Goal: Information Seeking & Learning: Learn about a topic

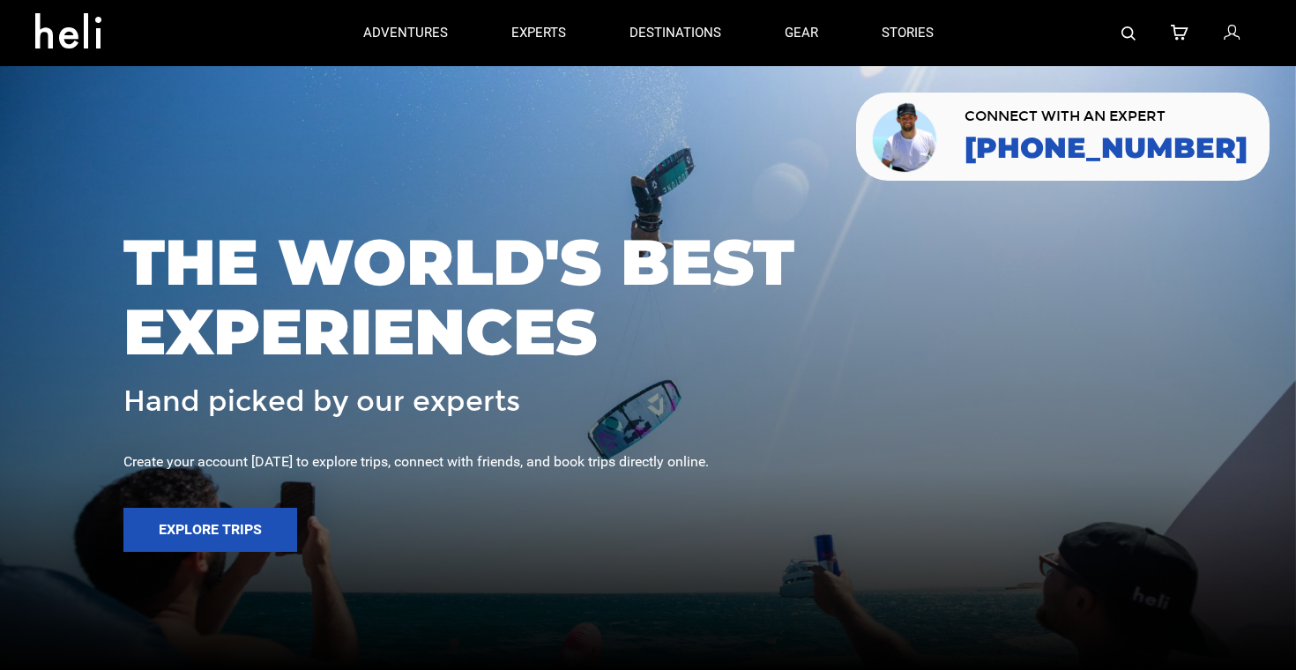
click at [1127, 36] on img at bounding box center [1128, 33] width 14 height 14
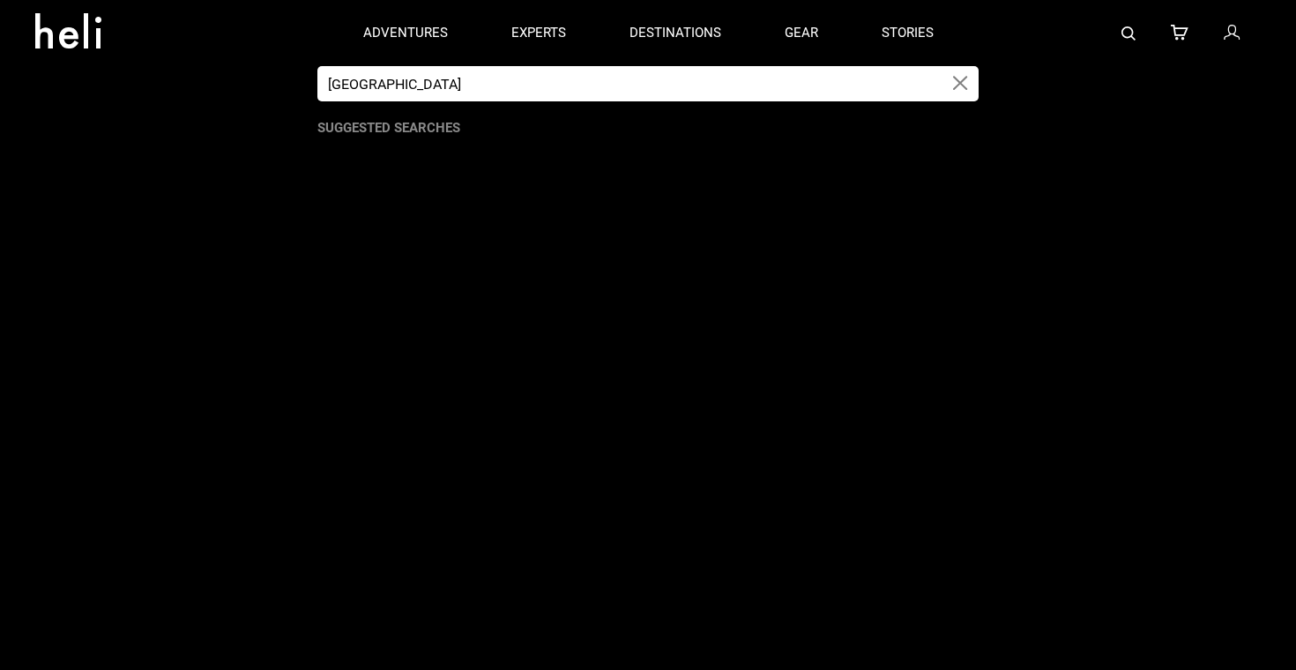
type input "[GEOGRAPHIC_DATA]"
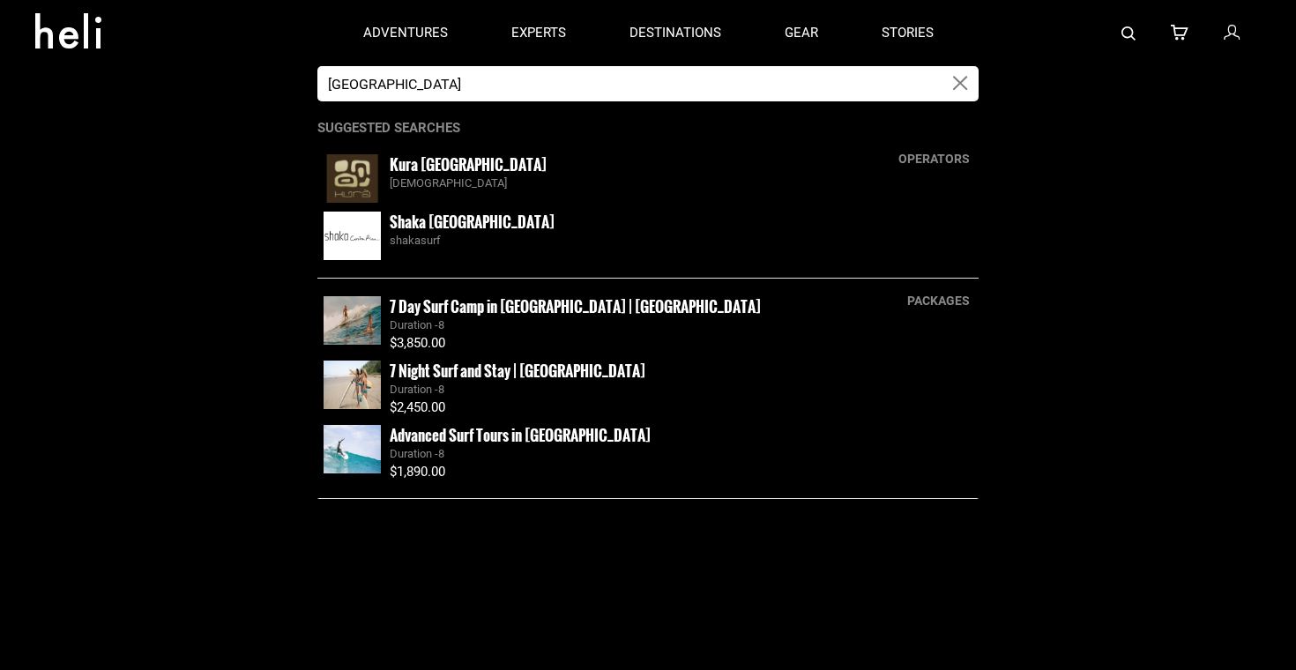
click at [1015, 483] on app-search-panel "costa rica operators Kura Costa Rica kuracostarica Shaka Costa Rica shakasurf p…" at bounding box center [648, 368] width 1296 height 604
click at [483, 331] on div "Duration - 8" at bounding box center [681, 325] width 583 height 17
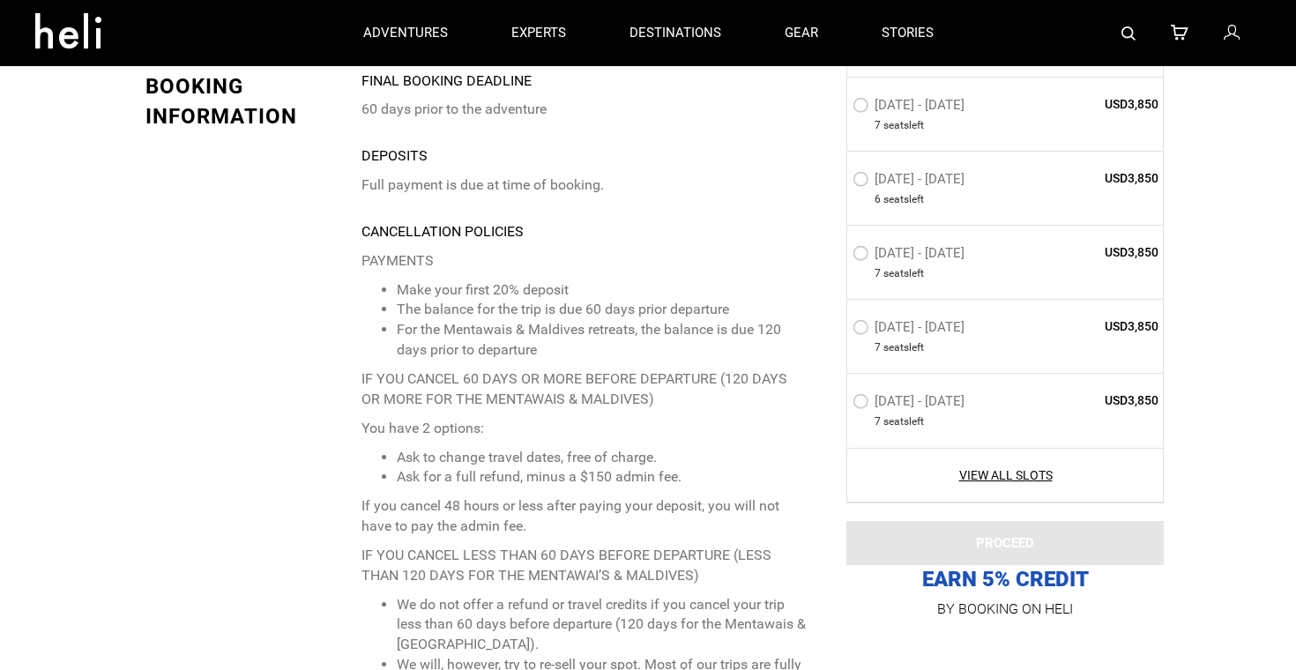
type input "[GEOGRAPHIC_DATA]"
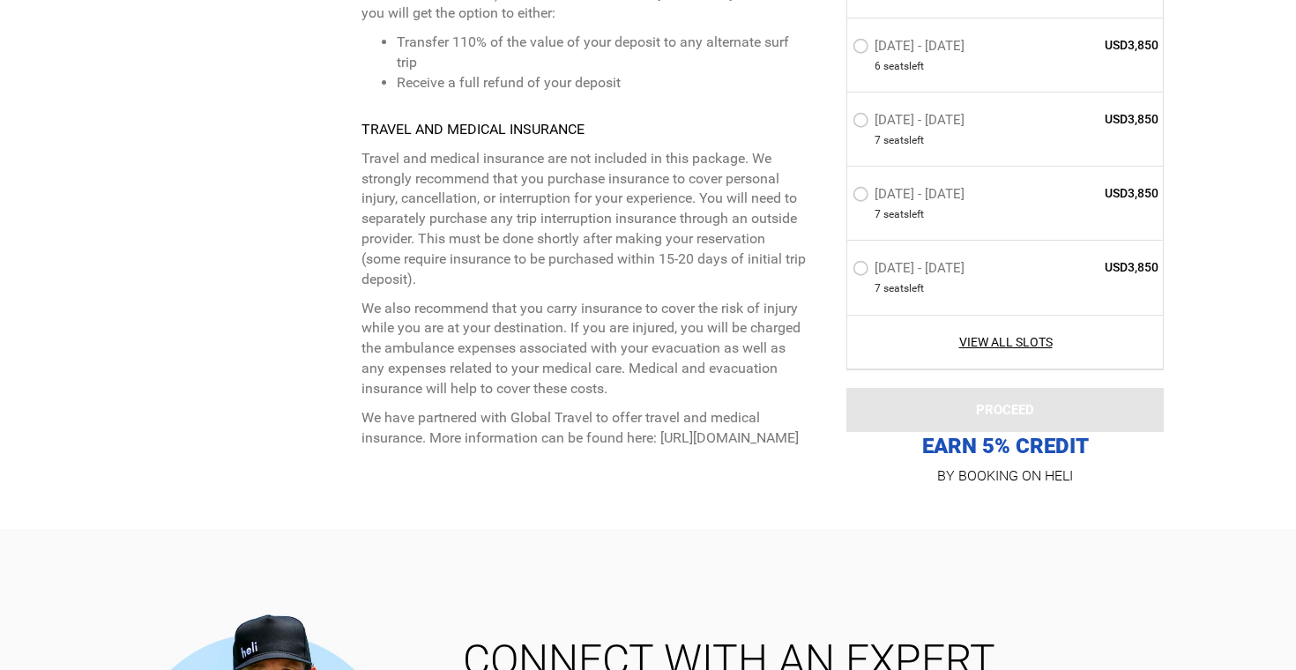
scroll to position [6007, 0]
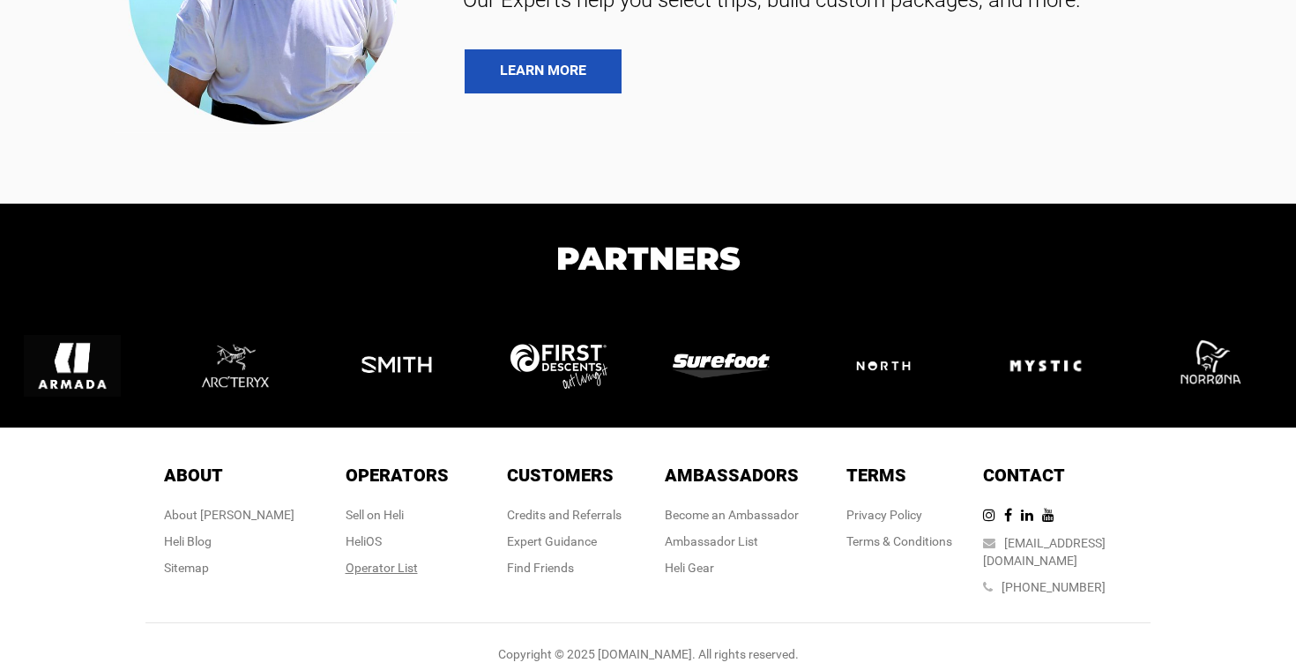
click at [409, 561] on div "Operator List" at bounding box center [396, 568] width 103 height 18
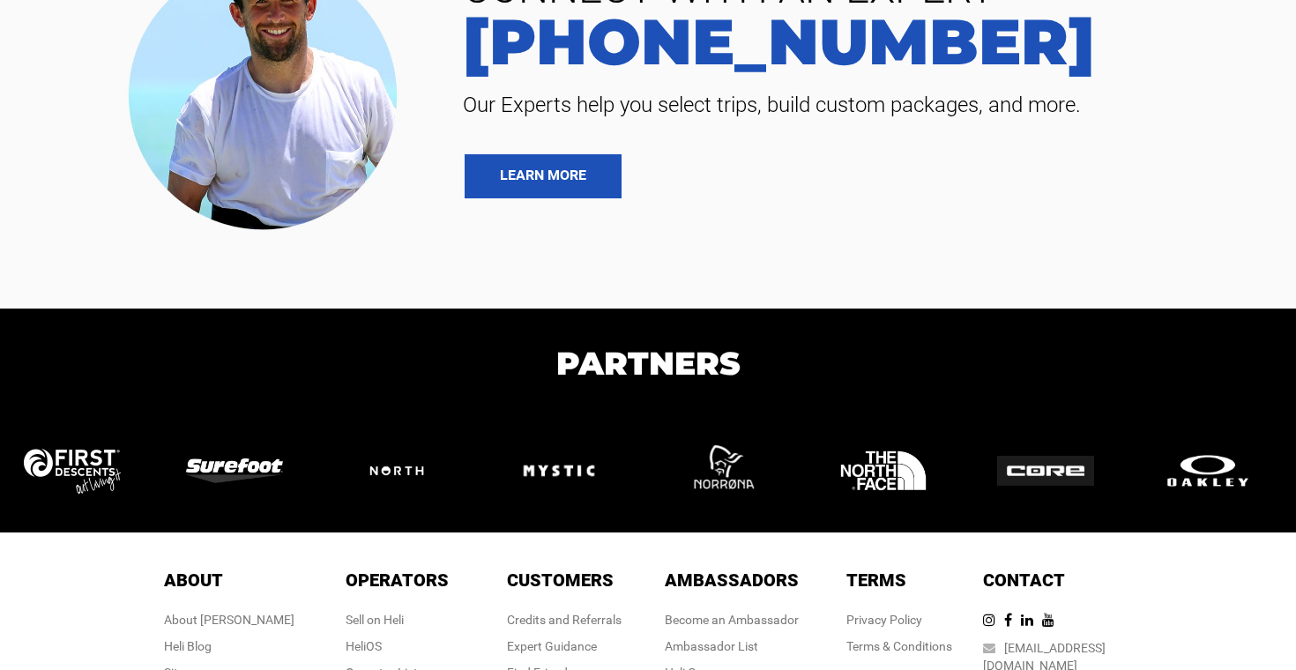
scroll to position [6007, 0]
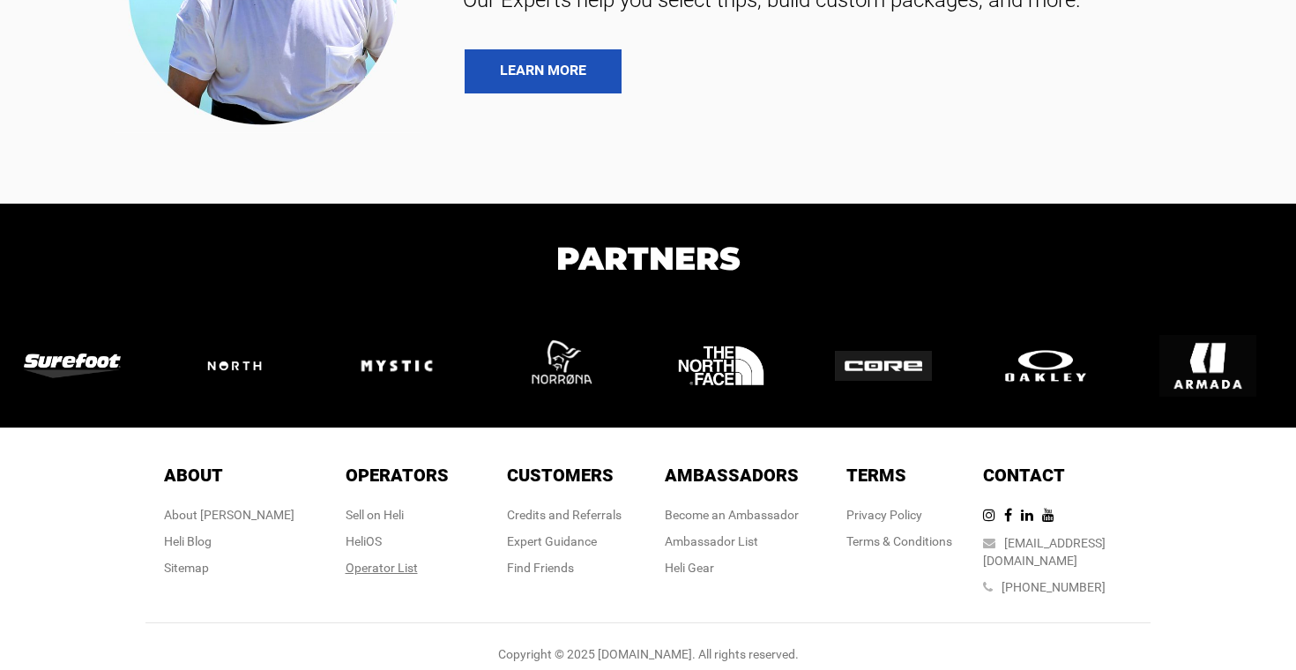
click at [364, 560] on div "Operator List" at bounding box center [396, 568] width 103 height 18
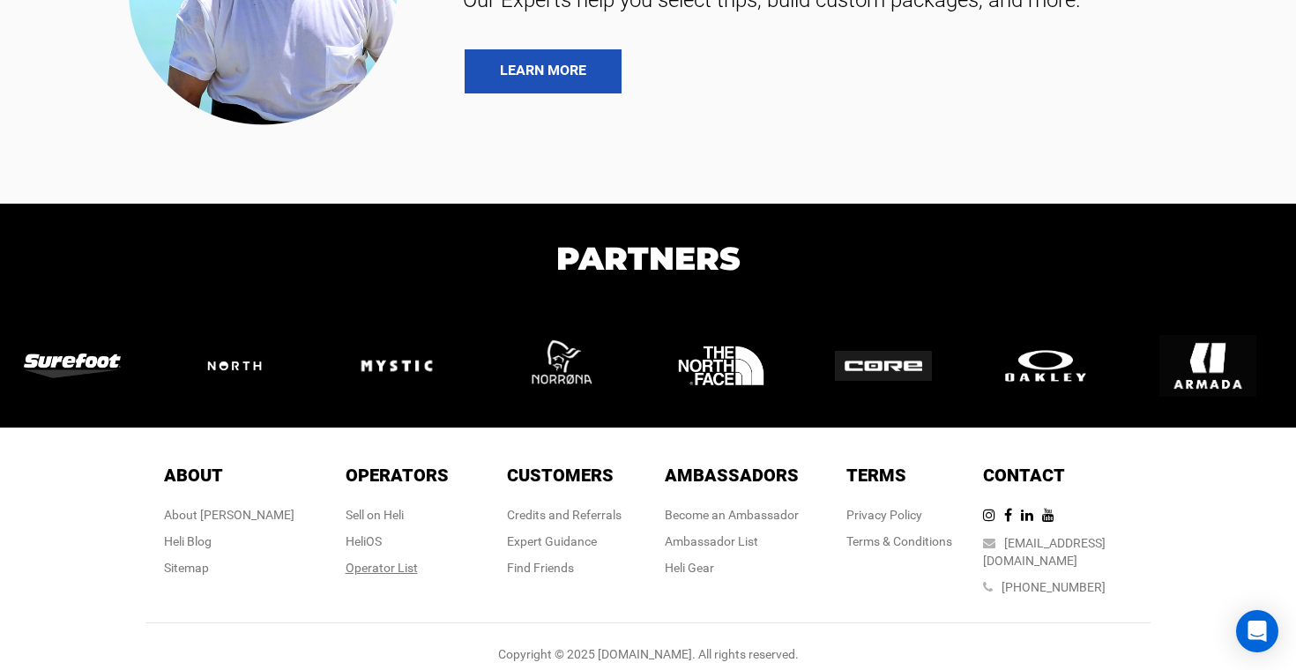
click at [381, 569] on div "Operator List" at bounding box center [396, 568] width 103 height 18
click at [381, 567] on div "Operator List" at bounding box center [396, 568] width 103 height 18
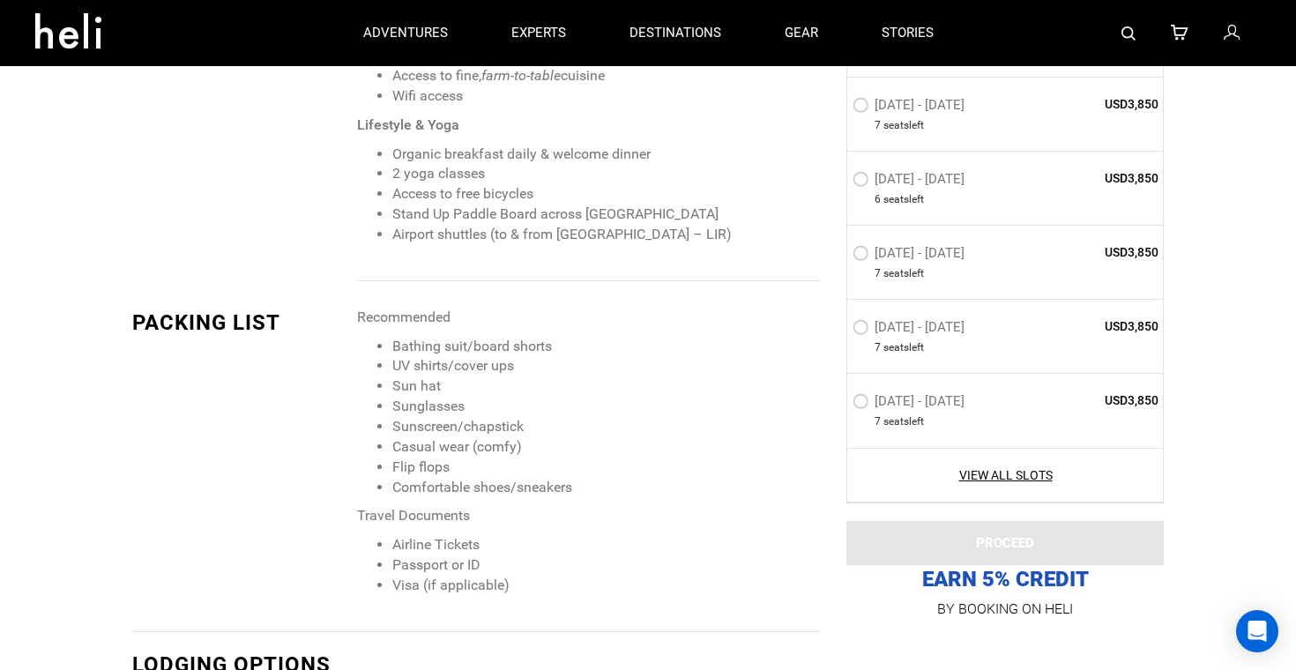
scroll to position [1660, 0]
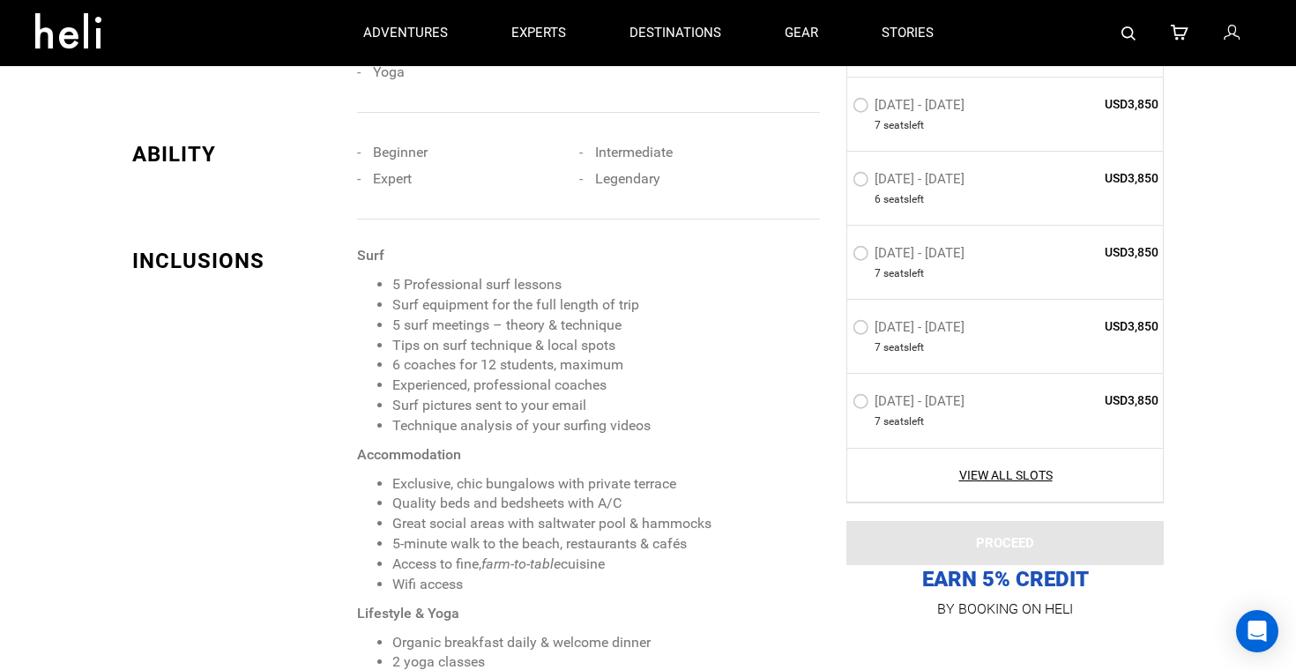
click at [77, 33] on icon at bounding box center [74, 25] width 79 height 28
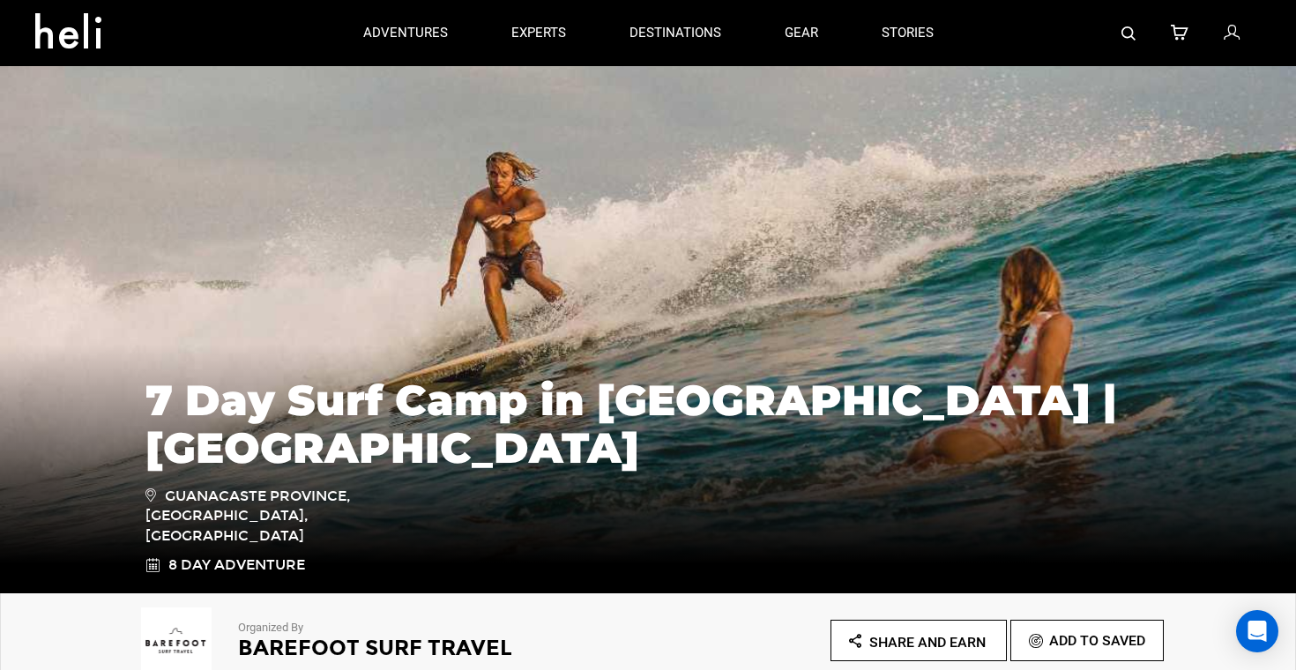
click at [85, 34] on icon at bounding box center [74, 25] width 79 height 28
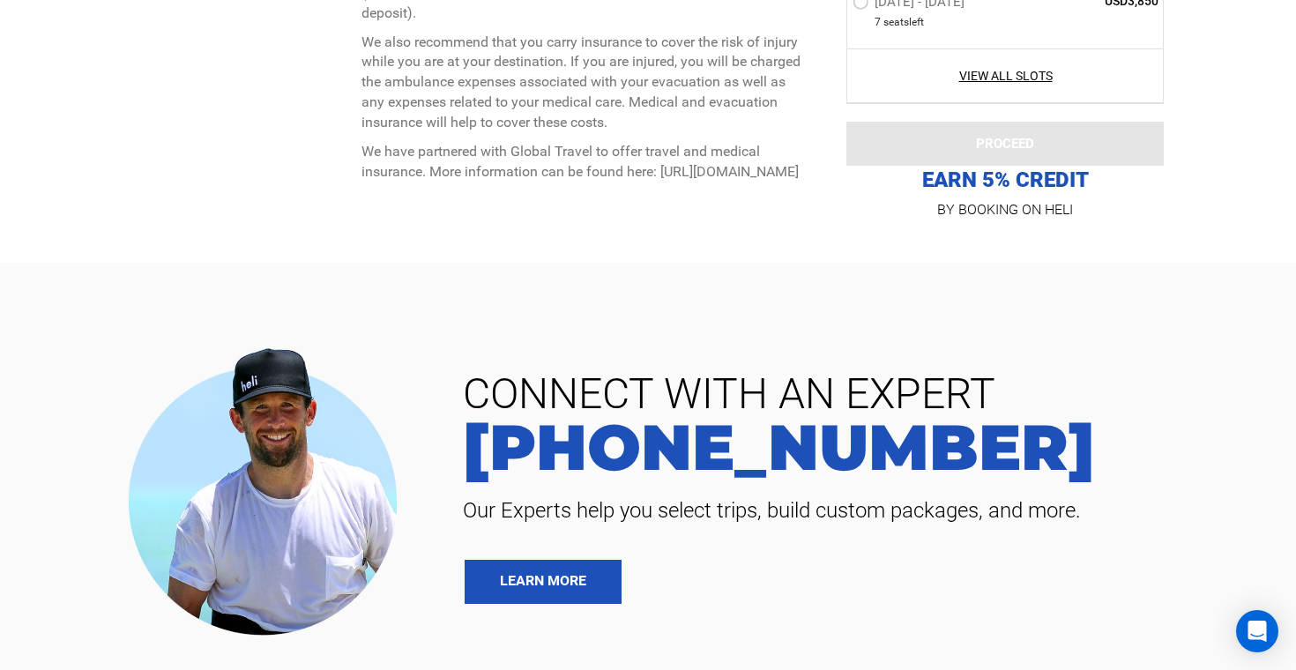
scroll to position [6007, 0]
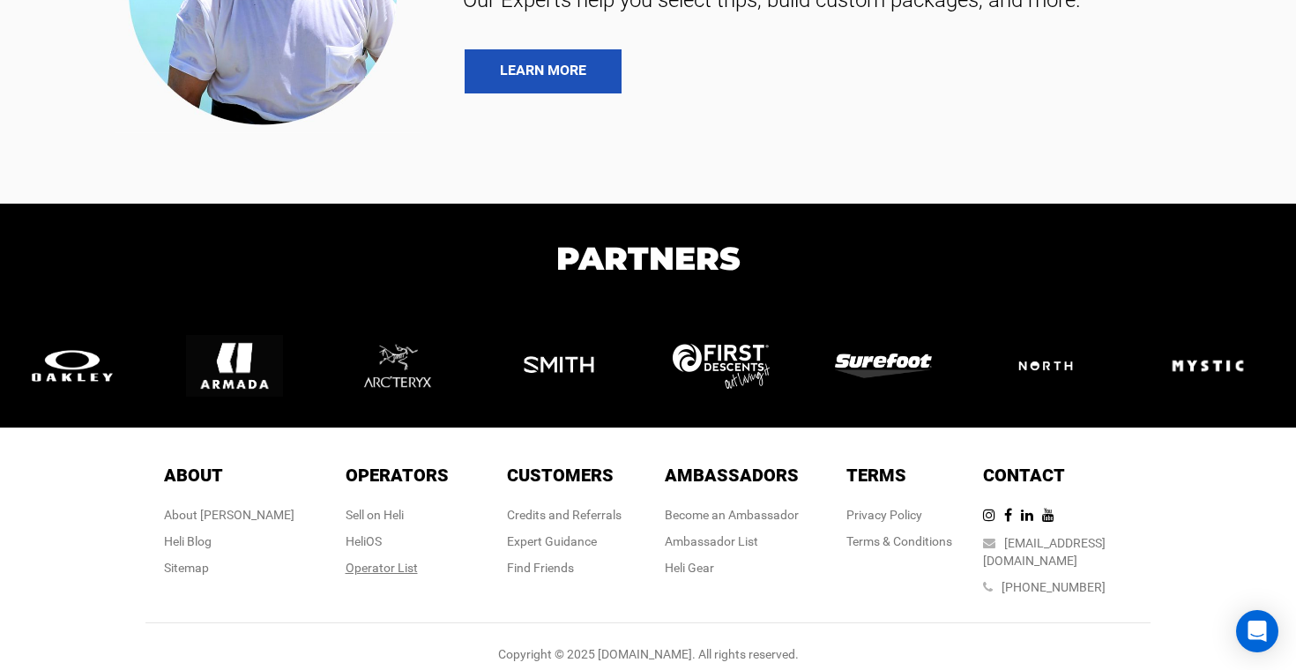
click at [372, 559] on div "Operator List" at bounding box center [396, 568] width 103 height 18
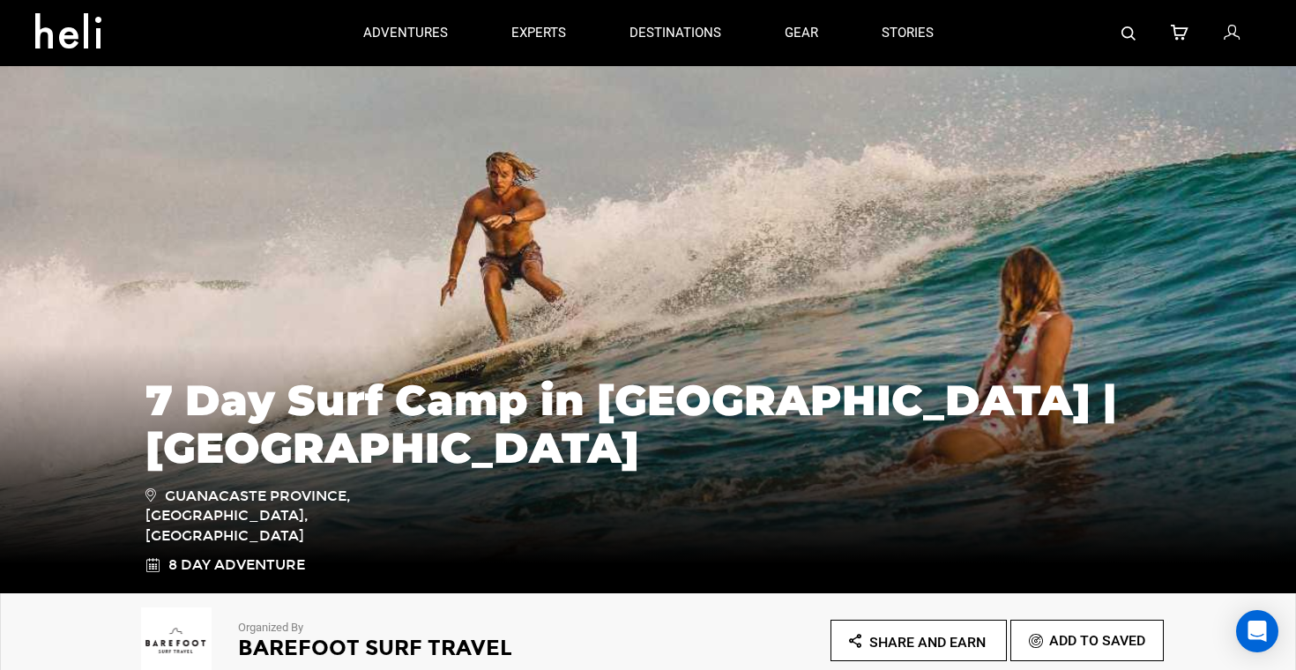
scroll to position [212, 0]
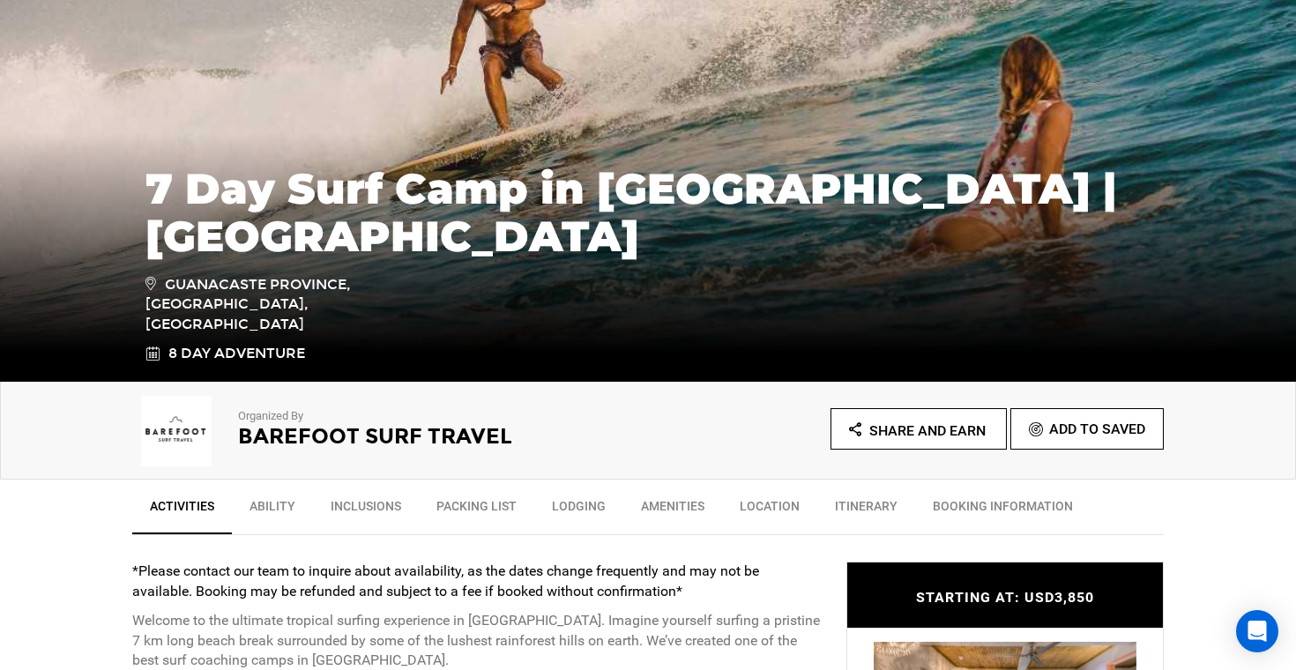
click at [967, 419] on link "Share and Earn" at bounding box center [918, 428] width 176 height 41
click at [944, 435] on span "Share and Earn" at bounding box center [927, 430] width 116 height 17
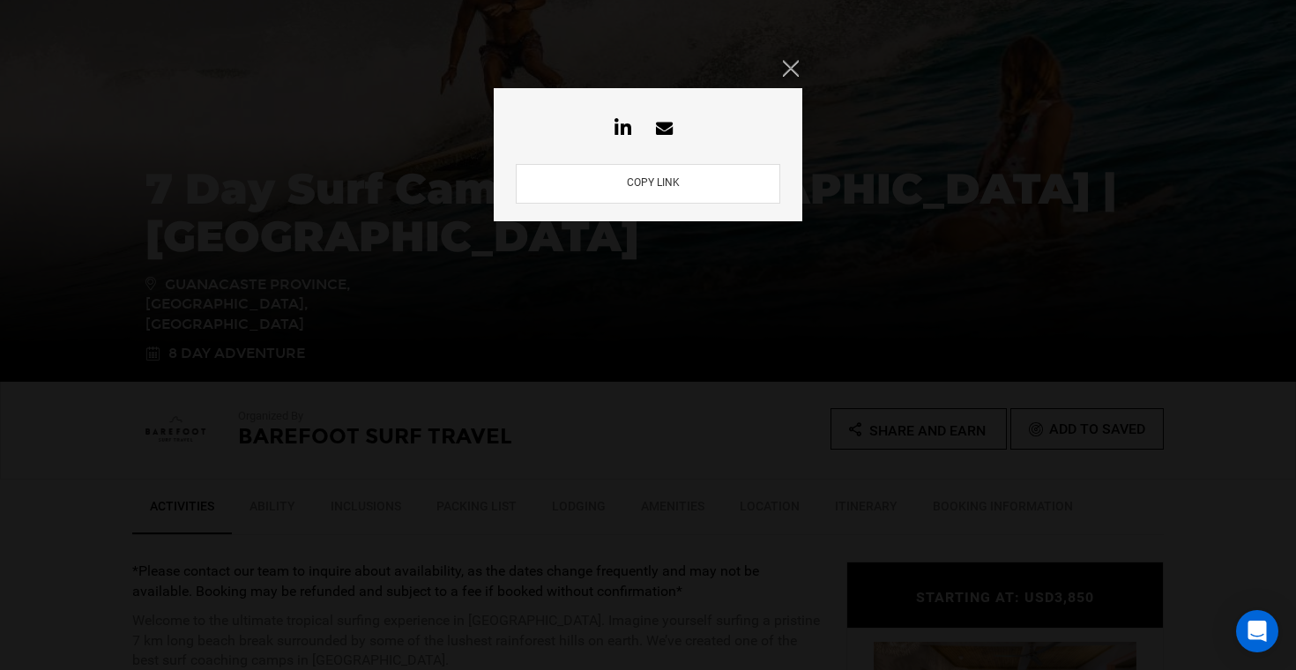
click at [790, 70] on icon "Close" at bounding box center [791, 68] width 16 height 16
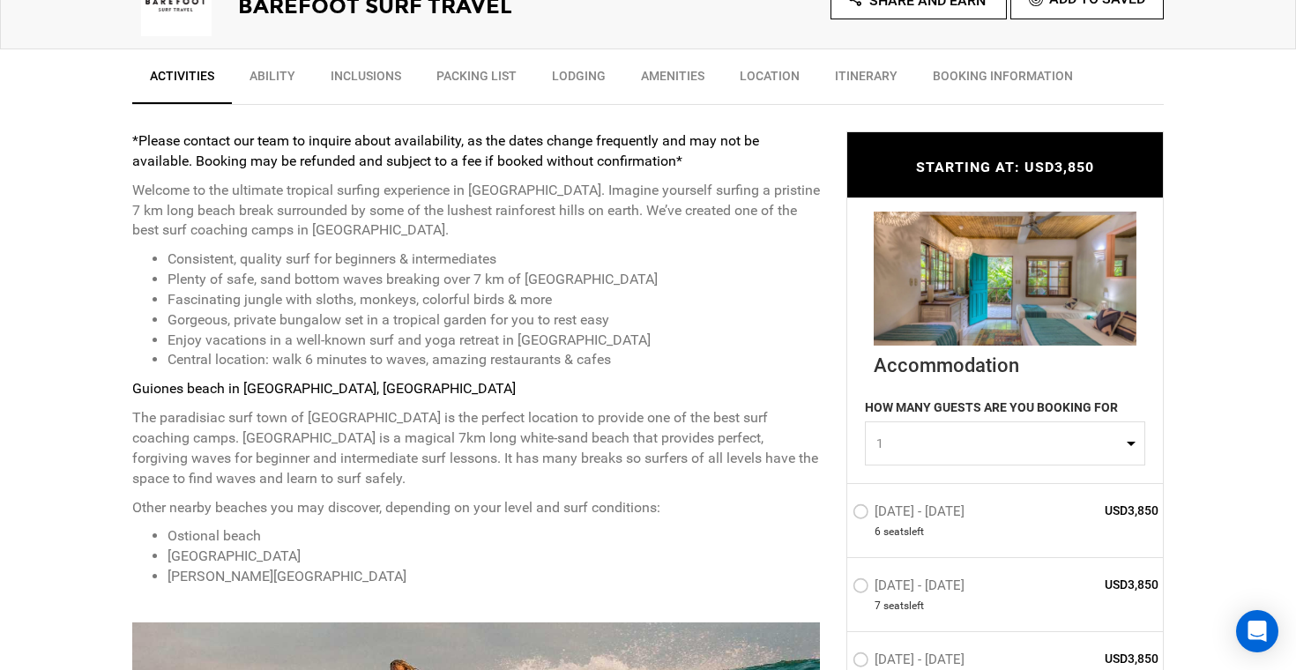
scroll to position [657, 0]
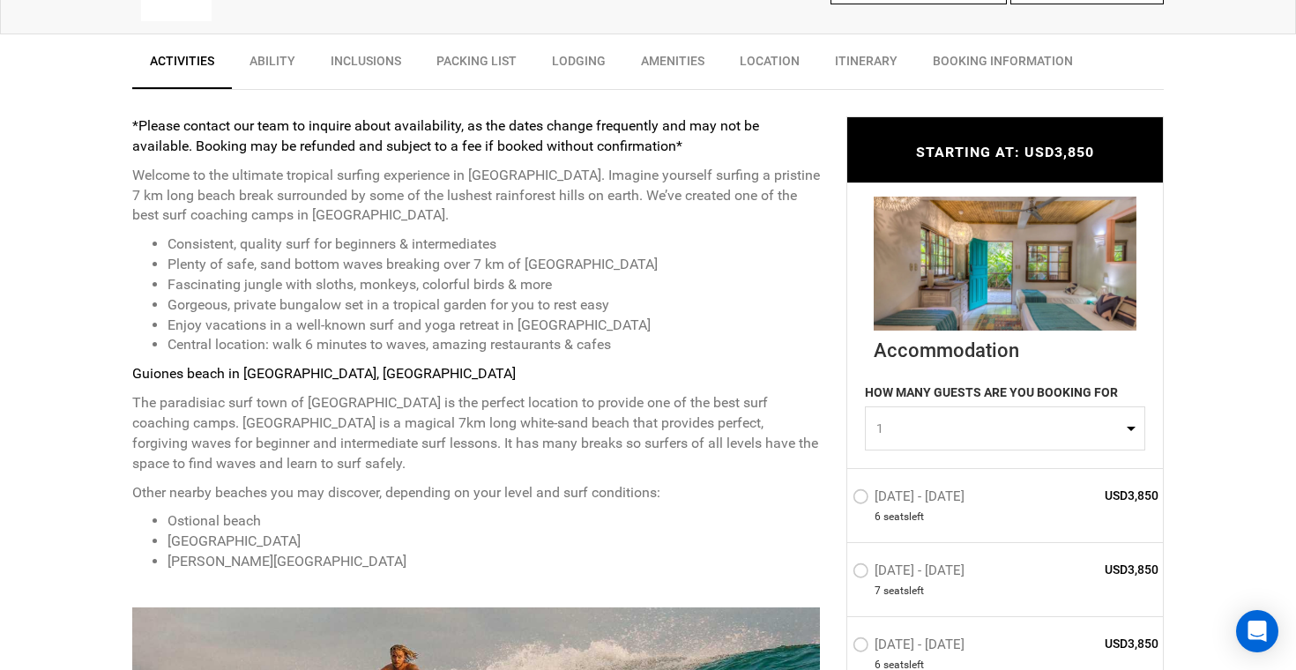
click at [1014, 61] on link "BOOKING INFORMATION" at bounding box center [1002, 65] width 175 height 44
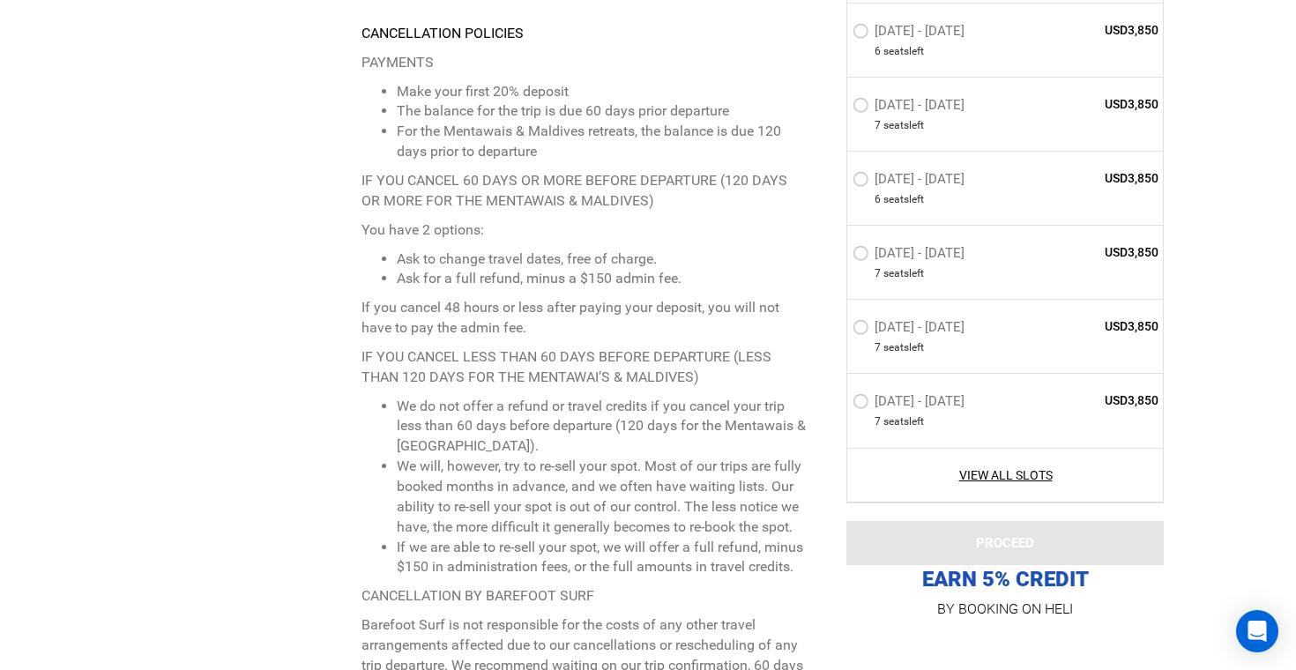
scroll to position [4427, 0]
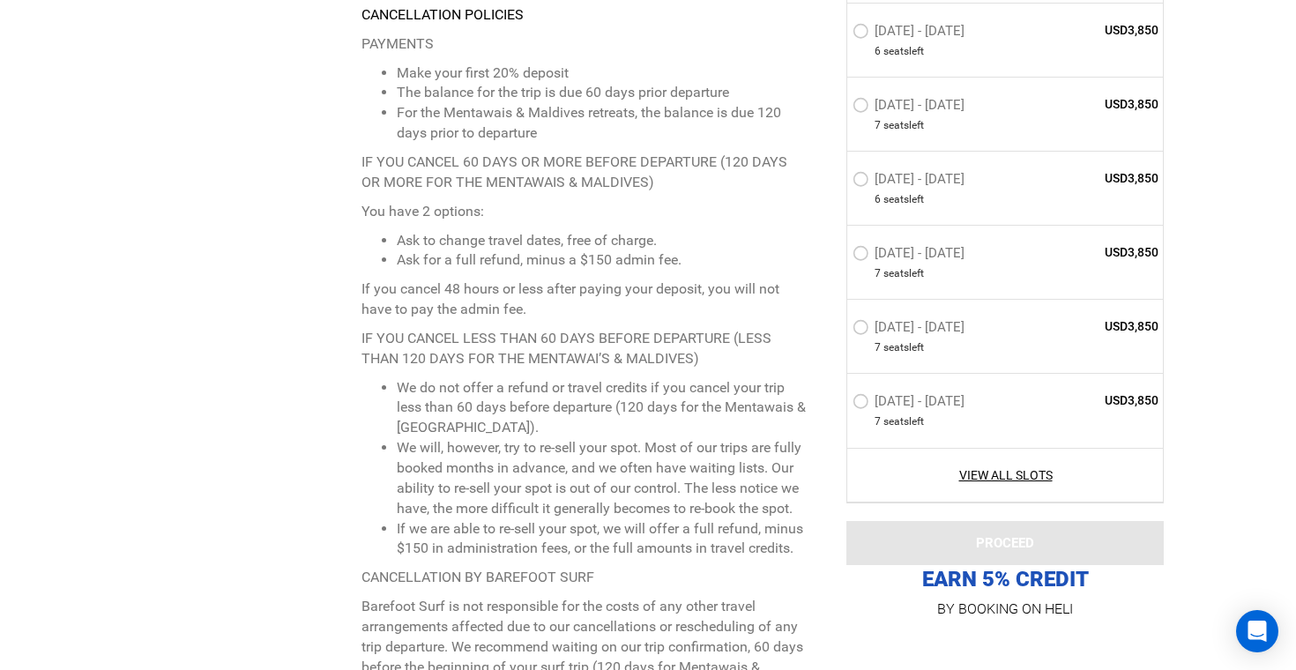
click at [1082, 583] on p "EARN 5% CREDIT" at bounding box center [1004, 128] width 317 height 929
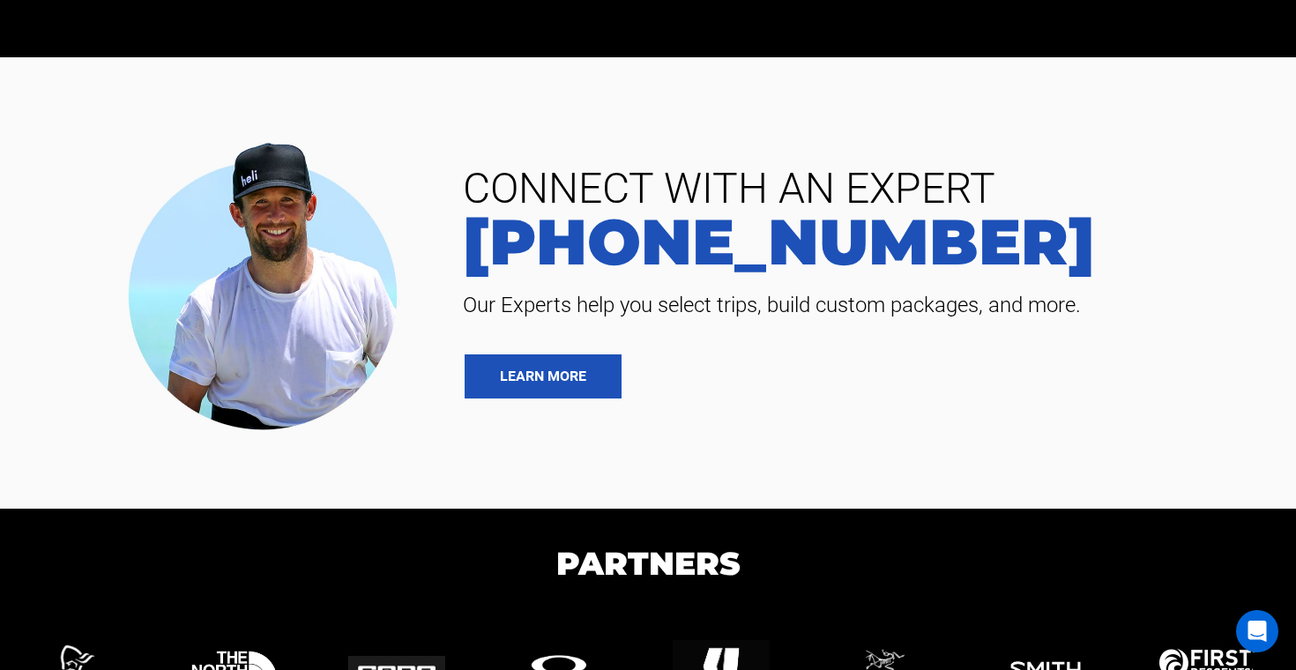
scroll to position [3892, 0]
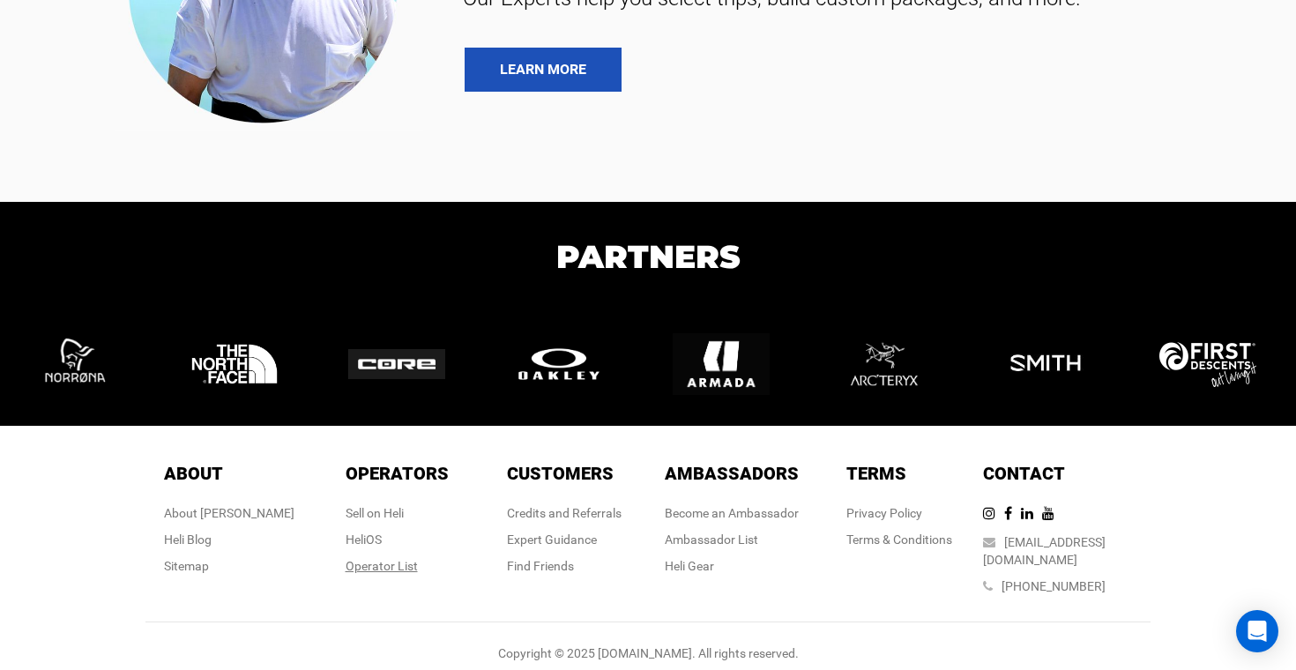
click at [355, 565] on div "Operator List" at bounding box center [396, 566] width 103 height 18
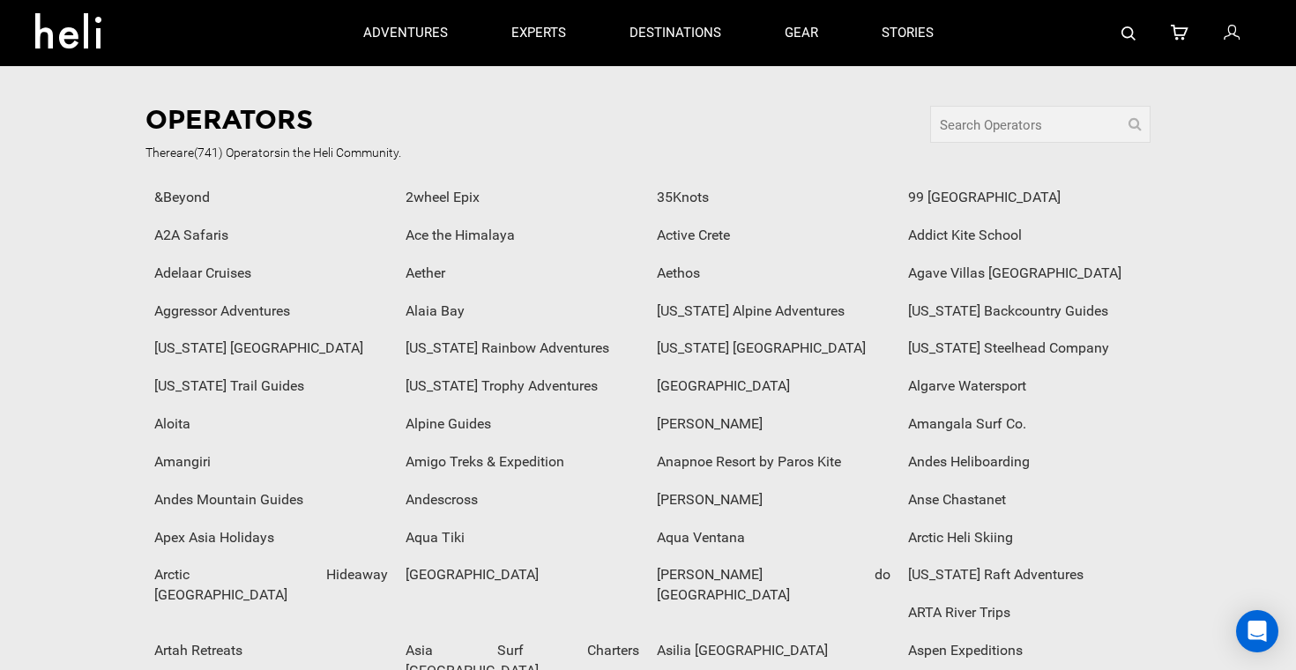
scroll to position [17, 0]
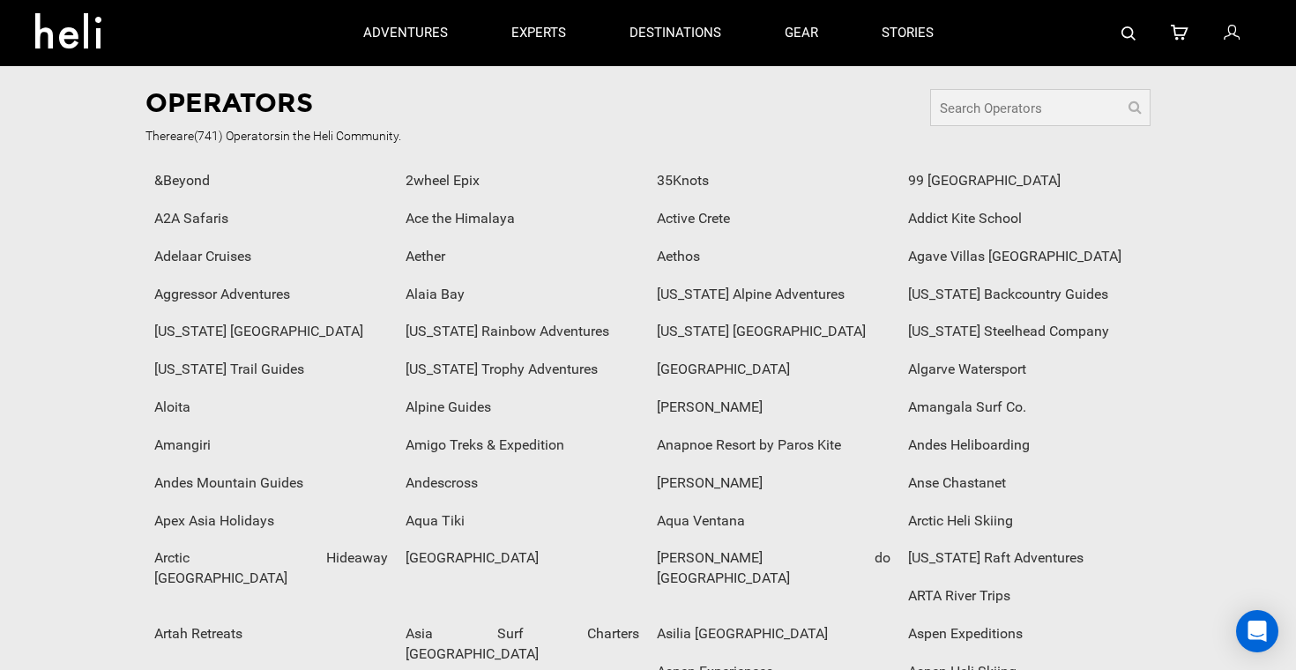
click at [1041, 112] on input "text" at bounding box center [1040, 107] width 220 height 37
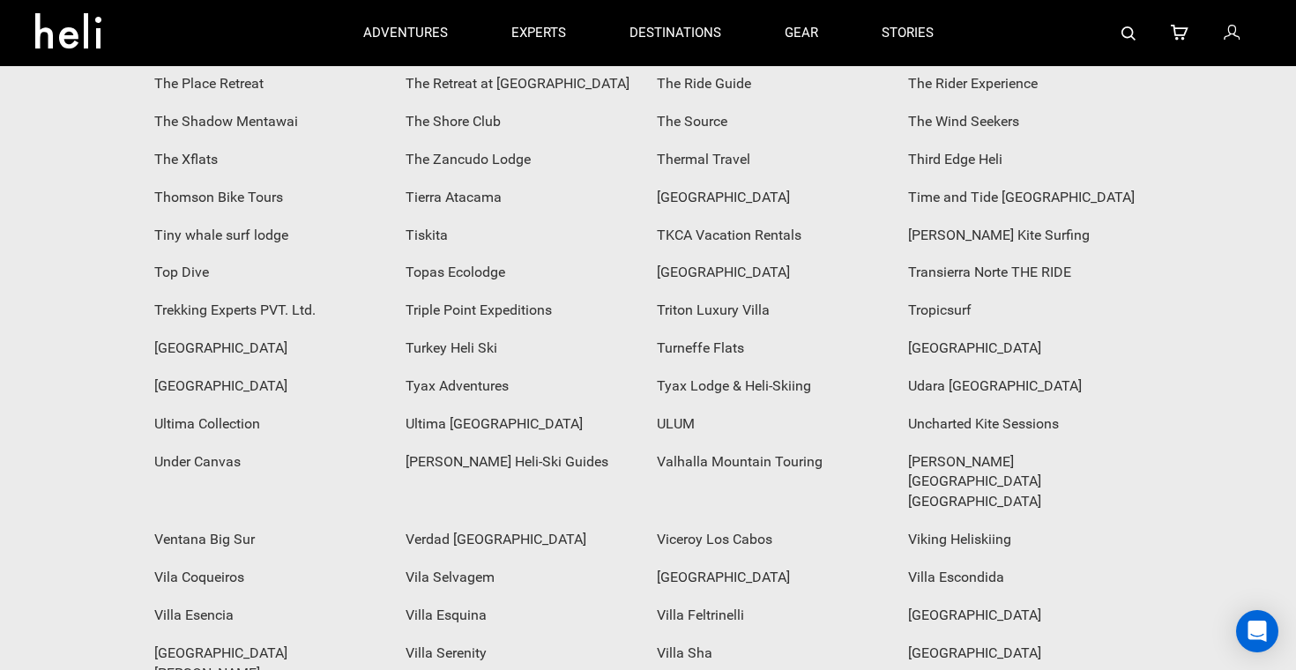
scroll to position [6692, 0]
click at [1134, 31] on img at bounding box center [1128, 33] width 14 height 14
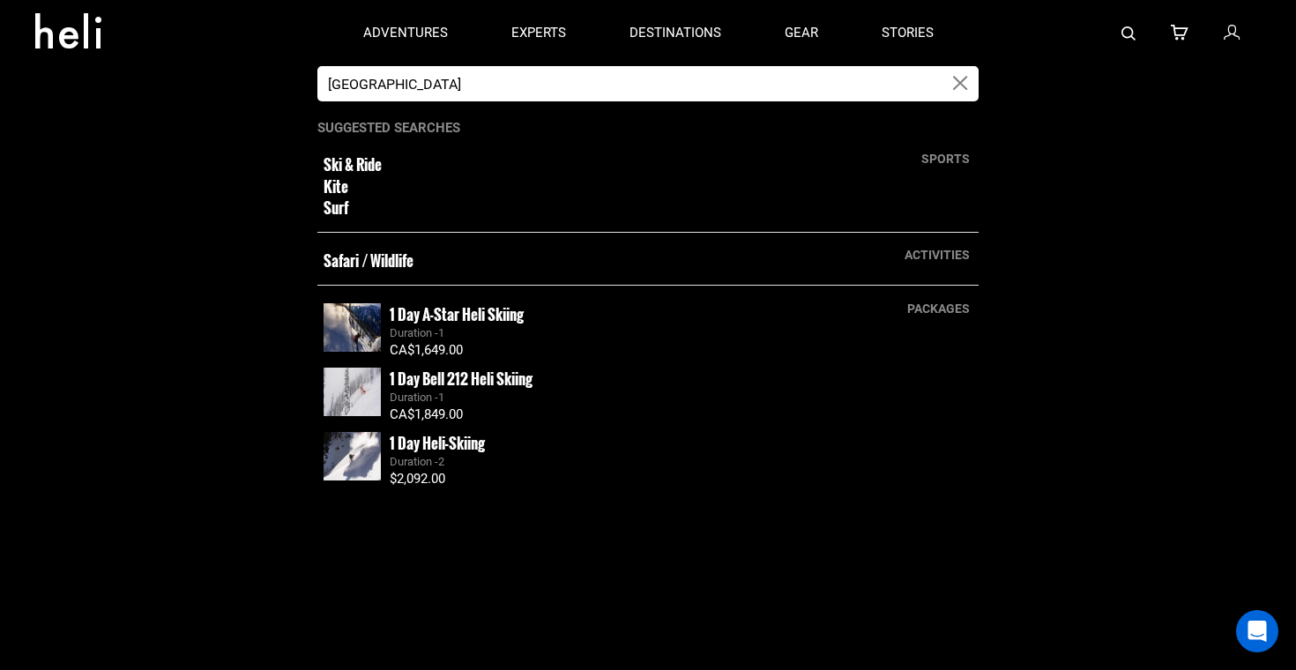
type input "[GEOGRAPHIC_DATA]"
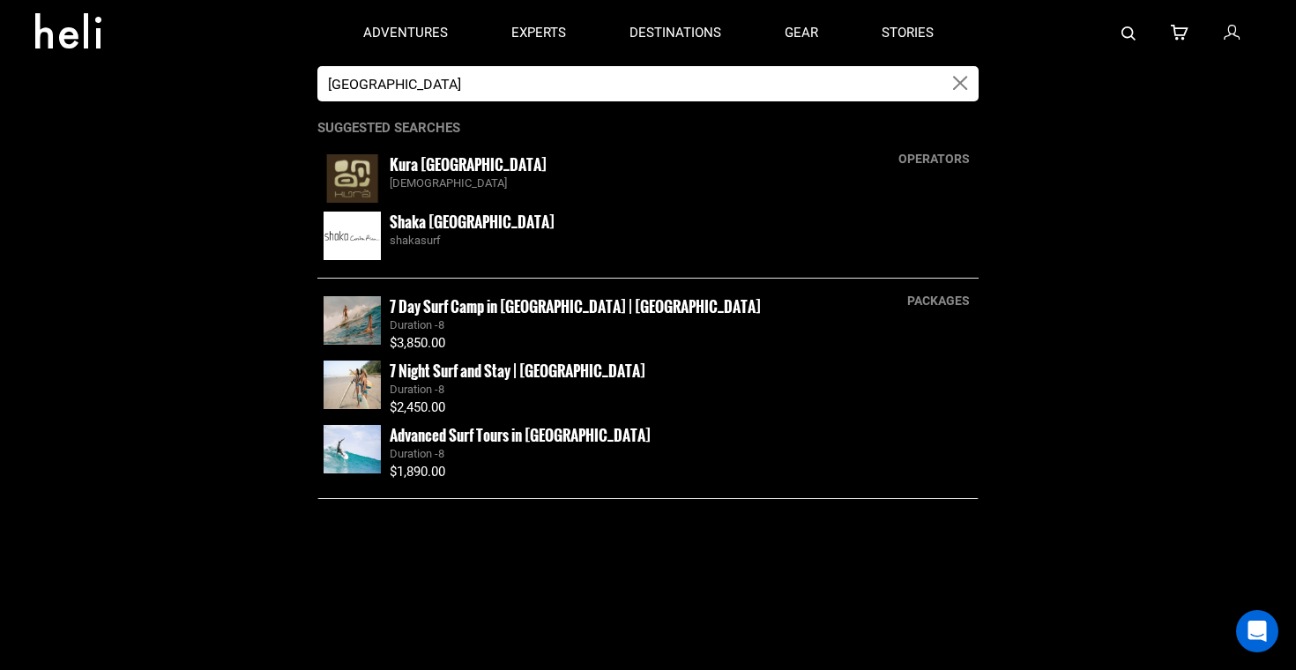
scroll to position [4785, 0]
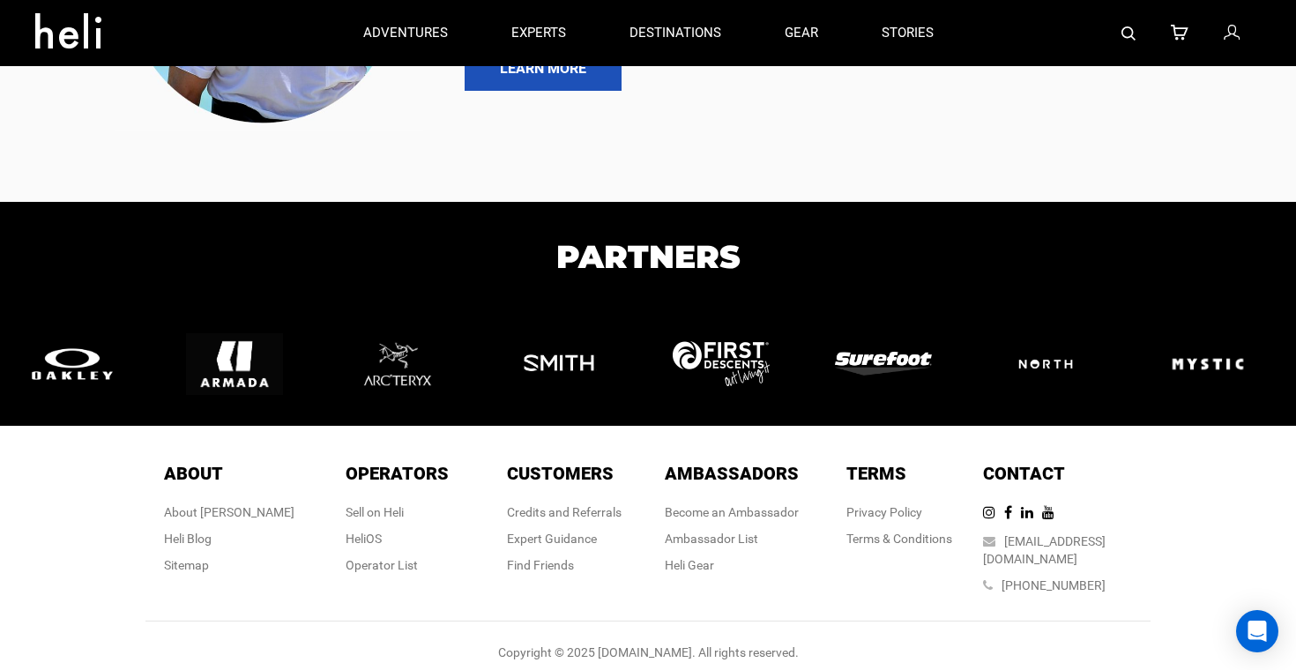
click at [1127, 32] on img at bounding box center [1128, 33] width 14 height 14
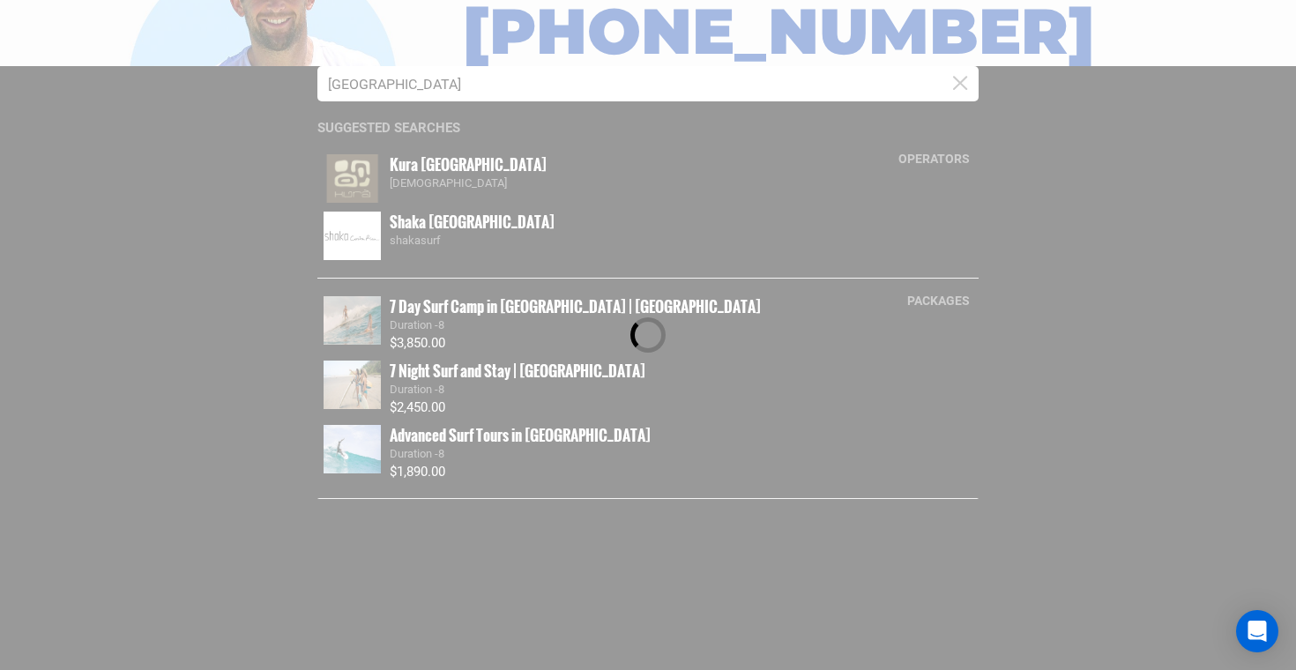
scroll to position [4882, 0]
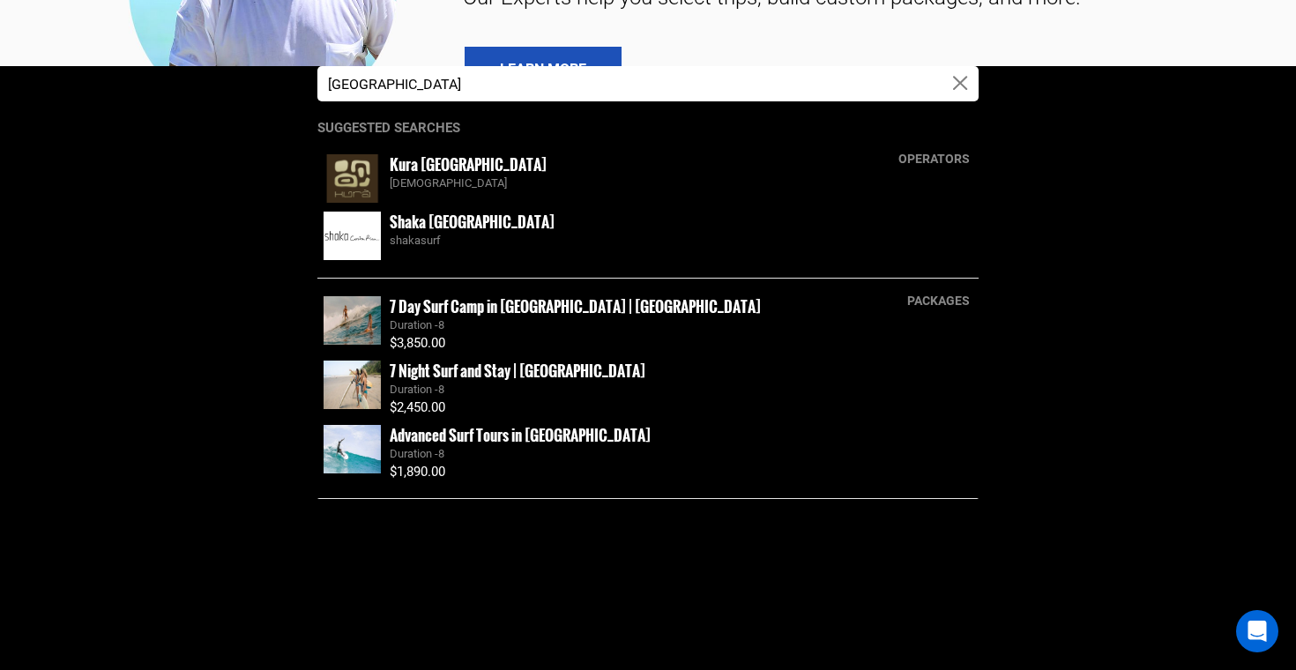
click at [909, 160] on div "operators" at bounding box center [933, 159] width 89 height 18
click at [409, 162] on small "Kura [GEOGRAPHIC_DATA]" at bounding box center [468, 164] width 157 height 22
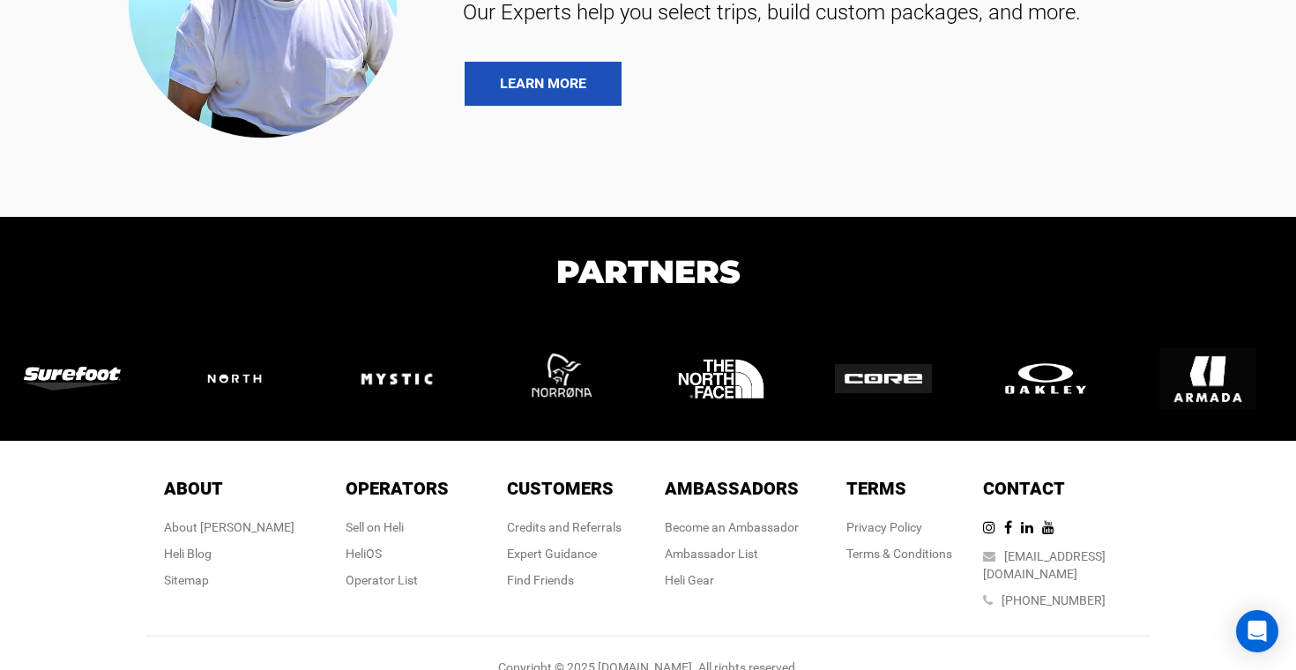
scroll to position [1286, 0]
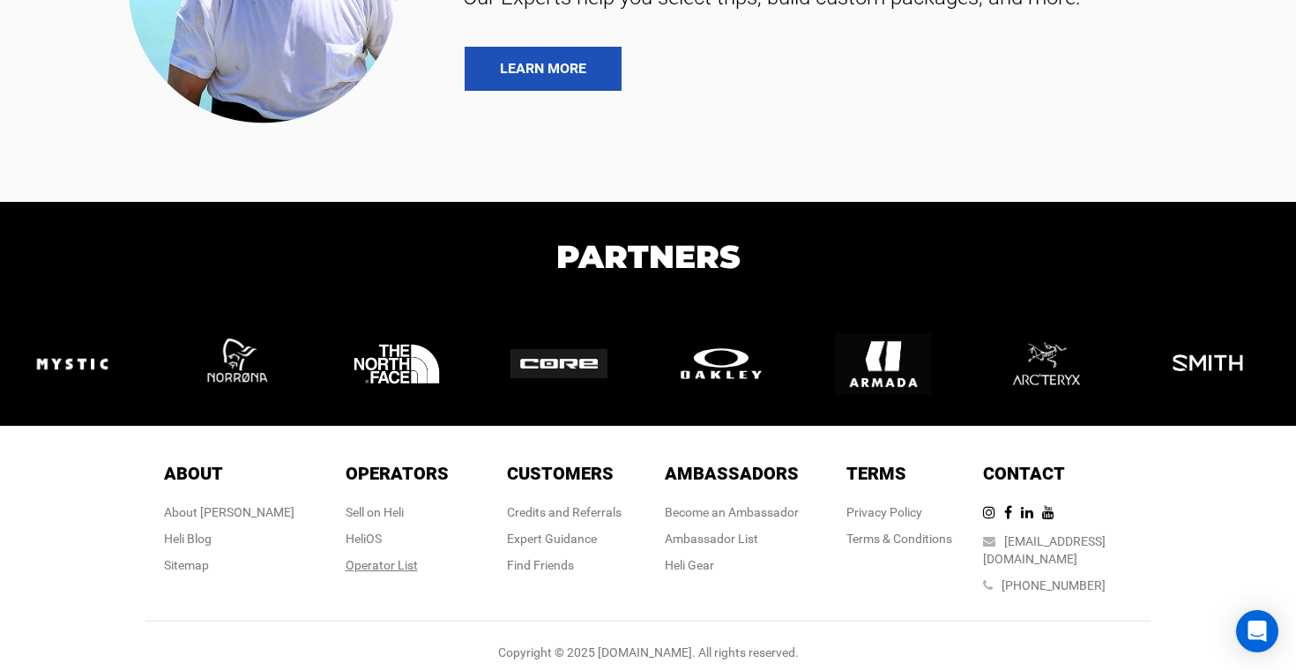
click at [383, 560] on div "Operator List" at bounding box center [396, 565] width 103 height 18
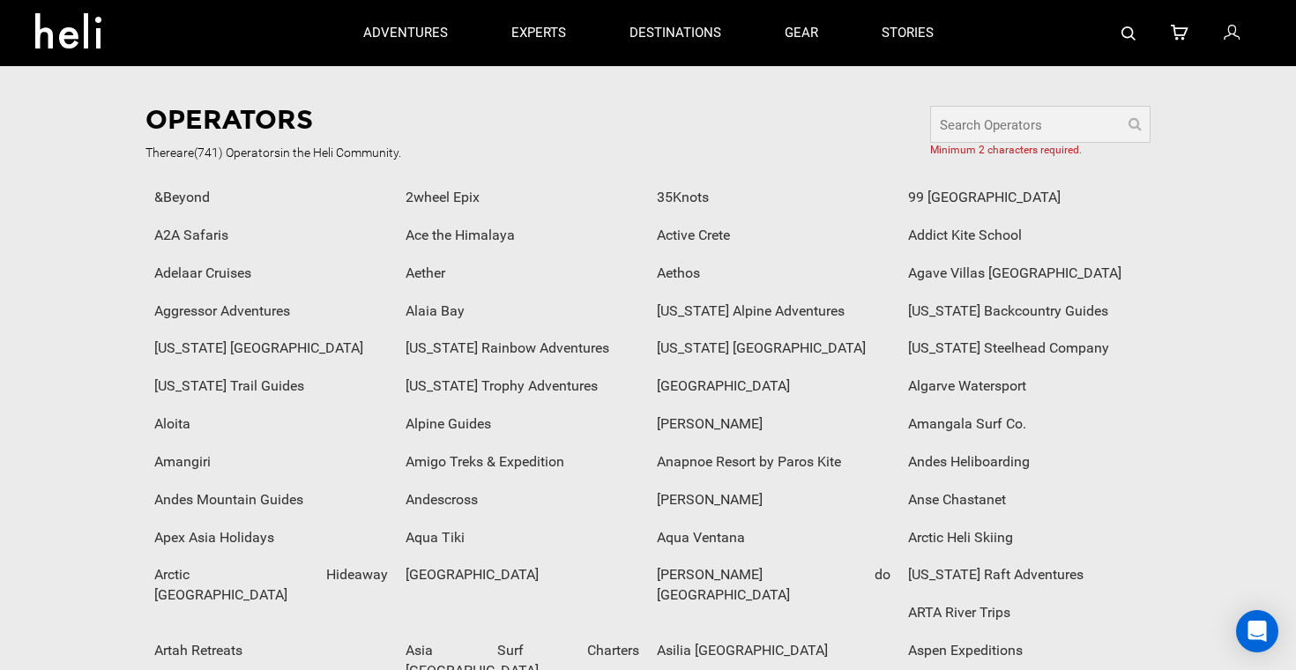
click at [999, 127] on input "text" at bounding box center [1040, 124] width 220 height 37
type input "[GEOGRAPHIC_DATA]"
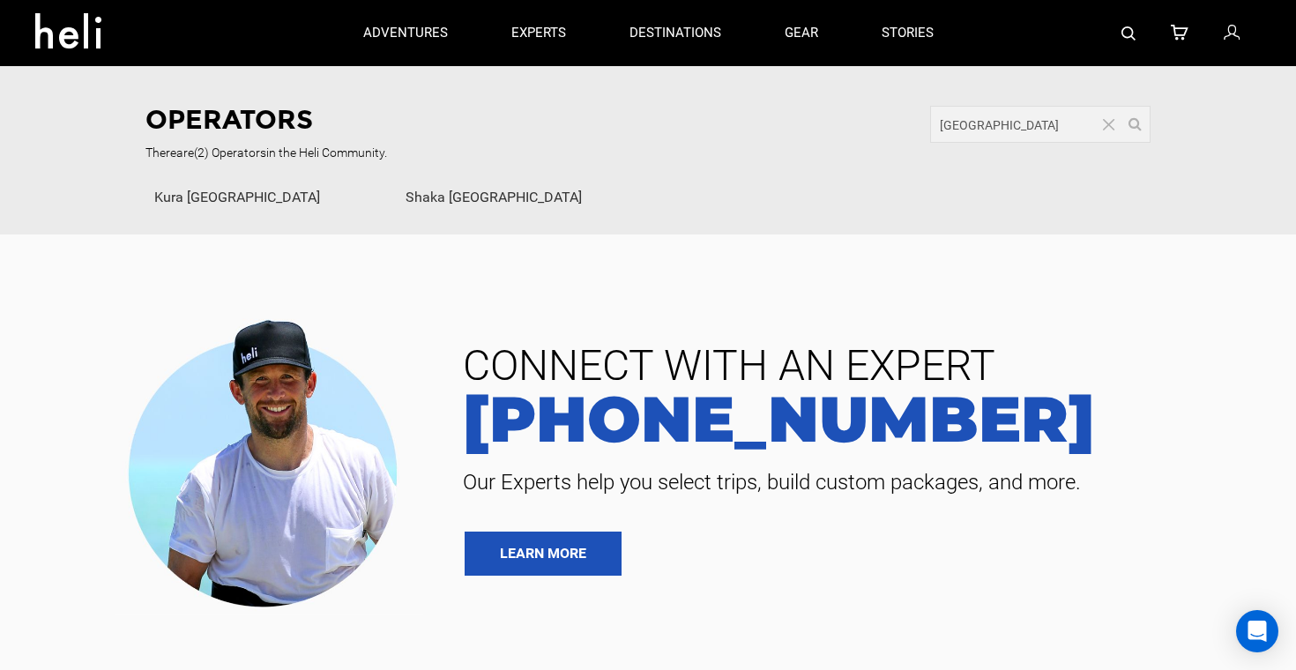
click at [474, 196] on div "Shaka [GEOGRAPHIC_DATA]" at bounding box center [522, 198] width 251 height 38
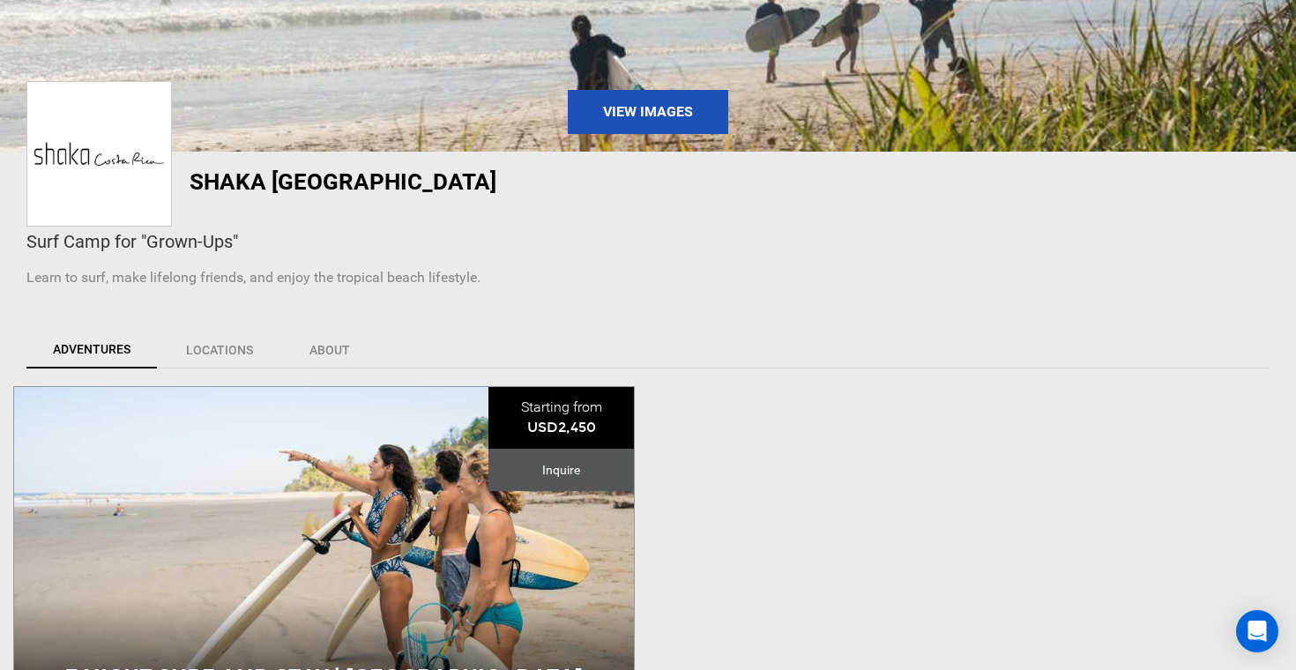
scroll to position [322, 0]
